Goal: Task Accomplishment & Management: Complete application form

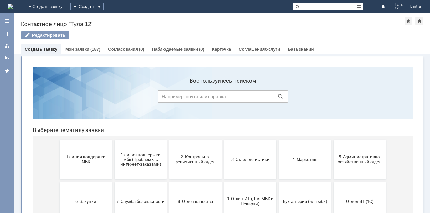
click at [84, 156] on span "1 линия поддержки МБК" at bounding box center [86, 159] width 48 height 10
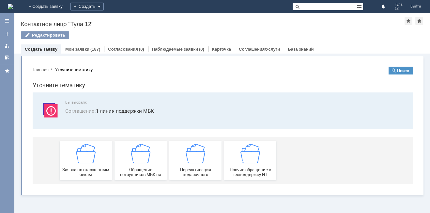
click at [84, 156] on img at bounding box center [86, 153] width 20 height 20
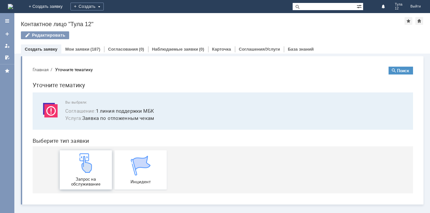
click at [85, 155] on img at bounding box center [86, 163] width 20 height 20
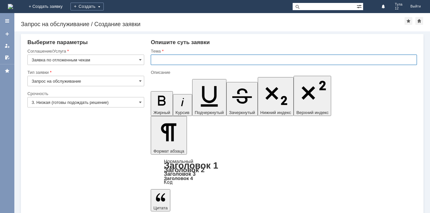
click at [188, 61] on input "text" at bounding box center [284, 59] width 266 height 10
type input "отложенные чеки"
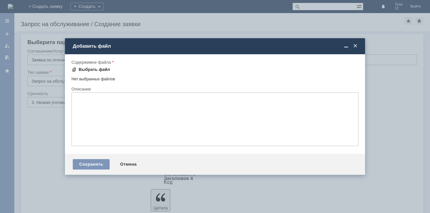
click at [94, 69] on div "Выбрать файл" at bounding box center [95, 69] width 32 height 5
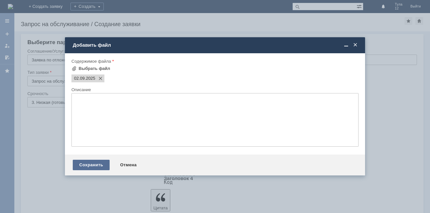
click at [94, 165] on div "Сохранить" at bounding box center [91, 164] width 37 height 10
